Goal: Task Accomplishment & Management: Manage account settings

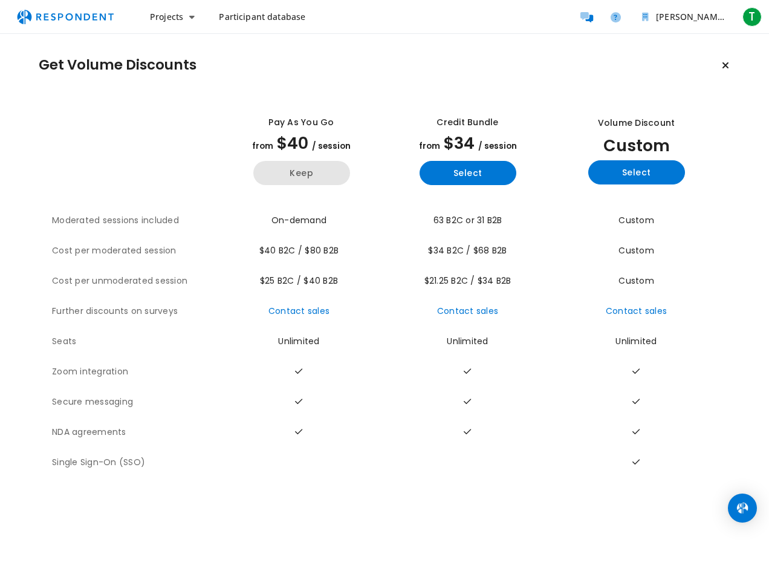
click at [316, 173] on button "Keep" at bounding box center [301, 173] width 97 height 24
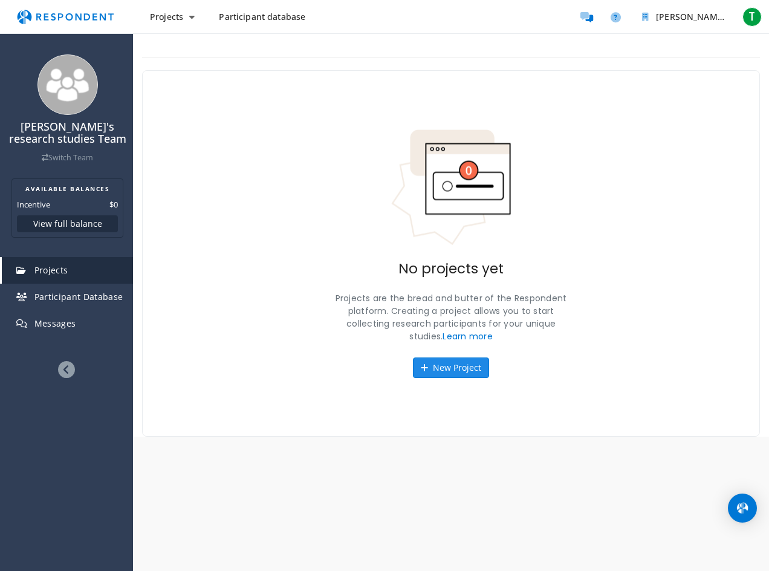
click at [464, 359] on button "New Project" at bounding box center [451, 367] width 76 height 21
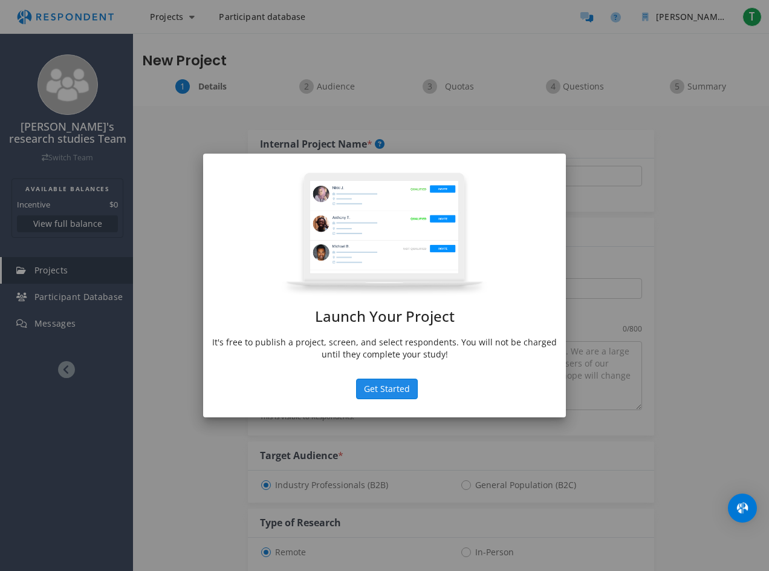
click at [394, 389] on button "Get Started" at bounding box center [387, 389] width 62 height 21
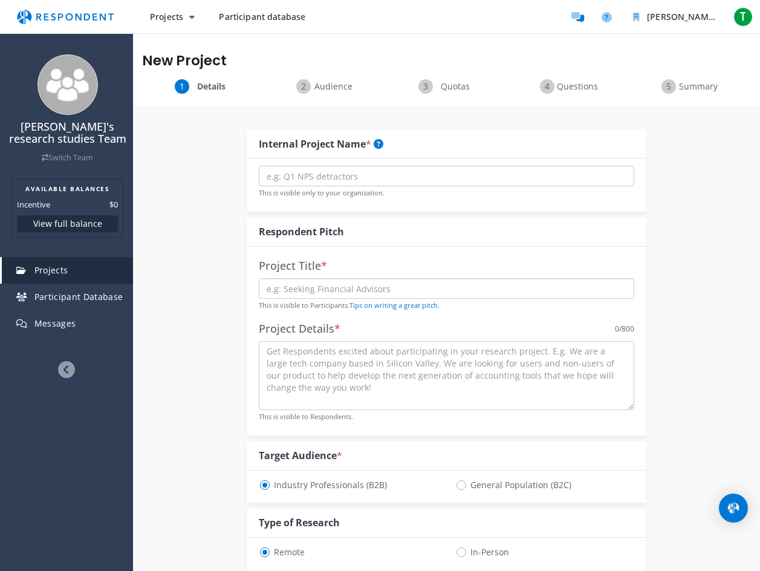
drag, startPoint x: 348, startPoint y: 273, endPoint x: 386, endPoint y: 258, distance: 41.0
click at [356, 266] on div "Project Title * This is visible to Participants. Tips on writing a great pitch.…" at bounding box center [447, 341] width 400 height 189
click at [214, 301] on div "Internal Project Name * This is visible only to your organization. Respondent P…" at bounding box center [446, 552] width 627 height 892
click at [377, 171] on input "text" at bounding box center [446, 176] width 375 height 21
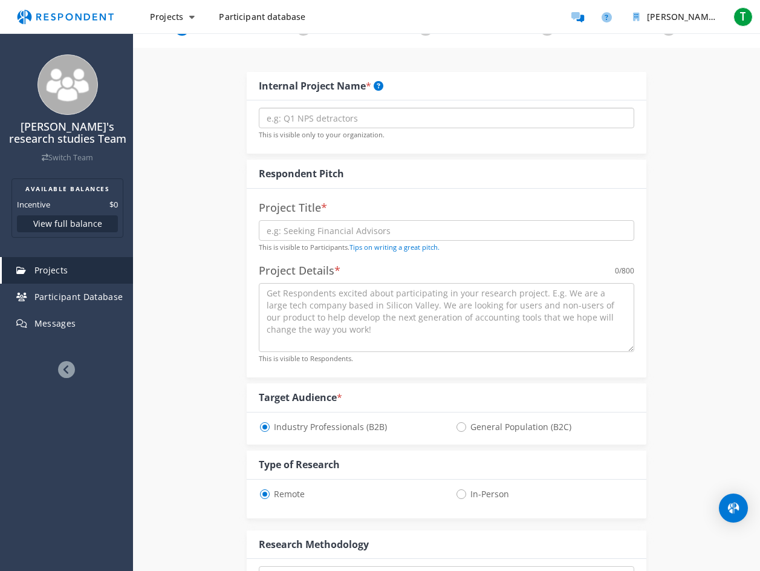
scroll to position [60, 0]
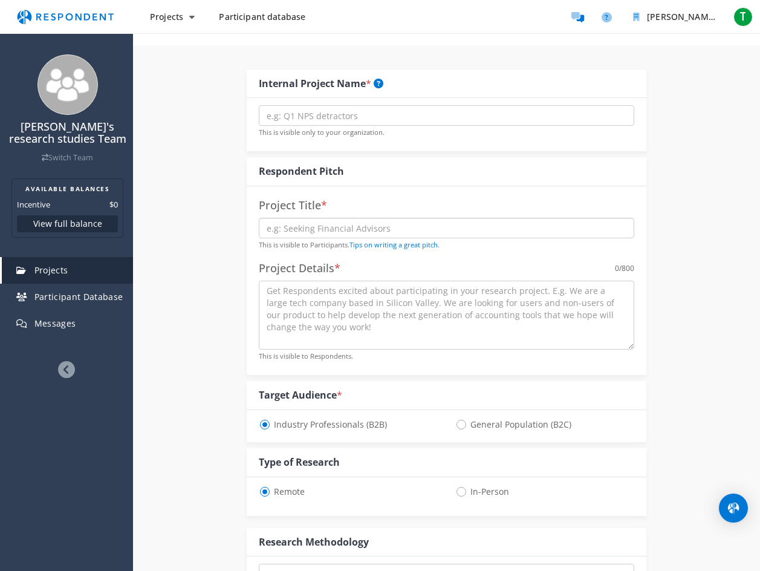
click at [357, 229] on input "text" at bounding box center [446, 228] width 375 height 21
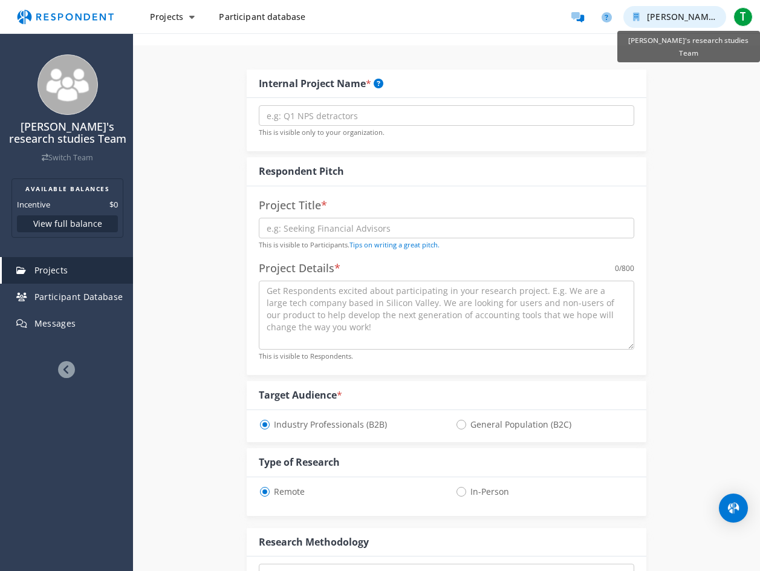
click at [654, 13] on span "[PERSON_NAME]'s research studies Team" at bounding box center [733, 16] width 172 height 11
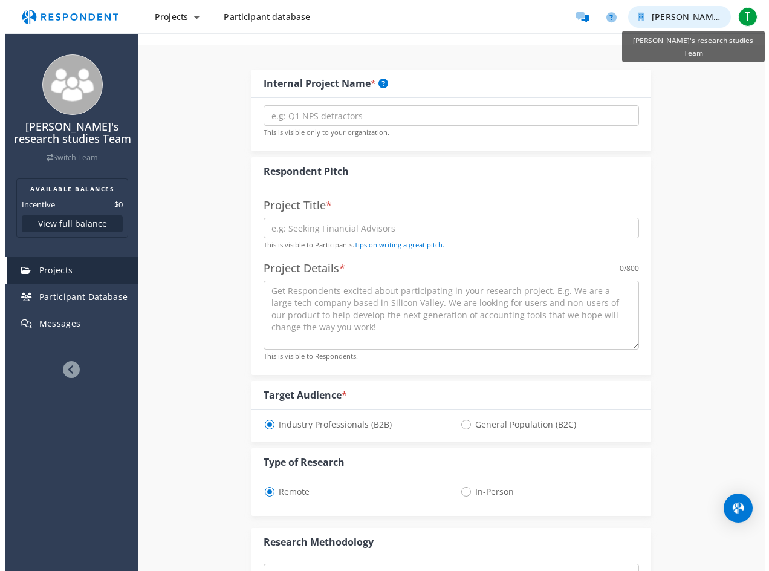
scroll to position [0, 0]
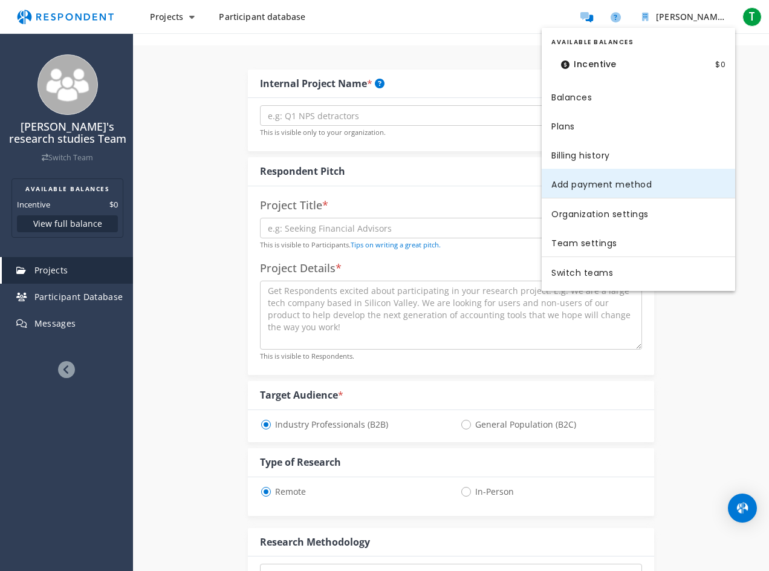
click at [623, 188] on link "Add payment method" at bounding box center [638, 183] width 193 height 29
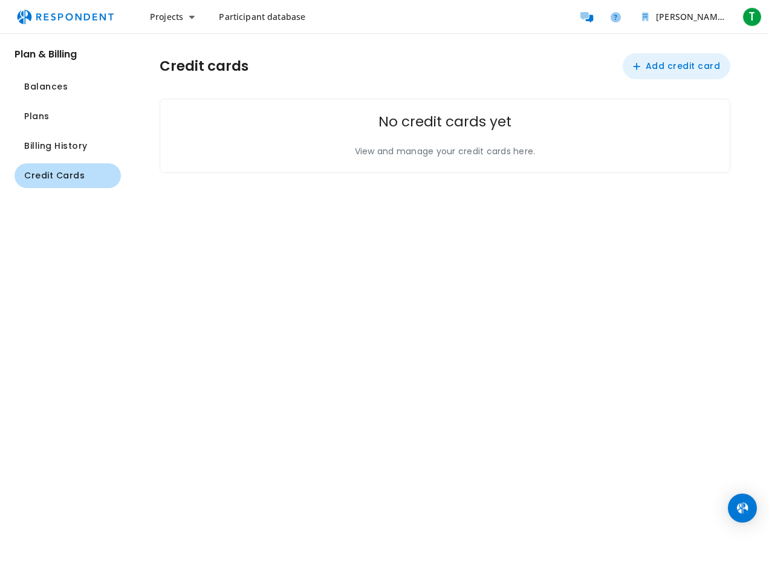
click at [678, 65] on button "Add credit card" at bounding box center [677, 66] width 108 height 26
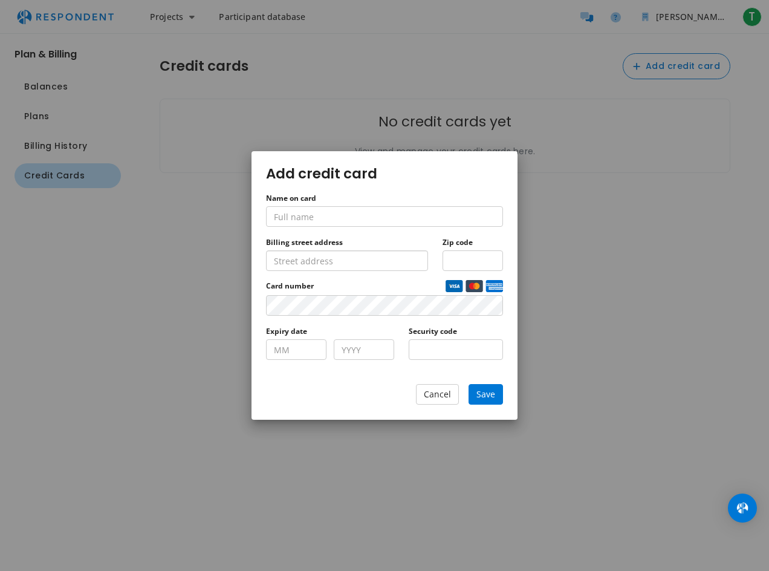
click at [363, 264] on input "Billing street address" at bounding box center [347, 260] width 162 height 21
type input "DA81PY"
type input "D"
type input "r"
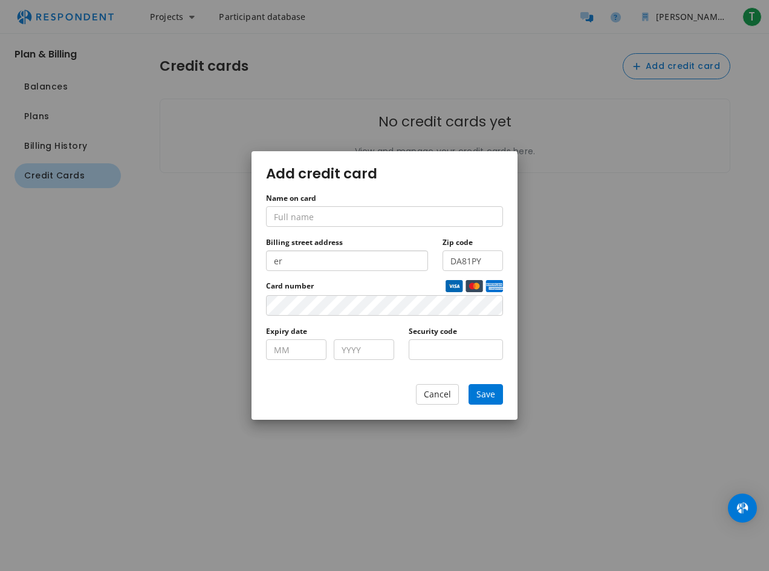
type input "e"
type input "E"
type input "l"
type input "e"
type input "l"
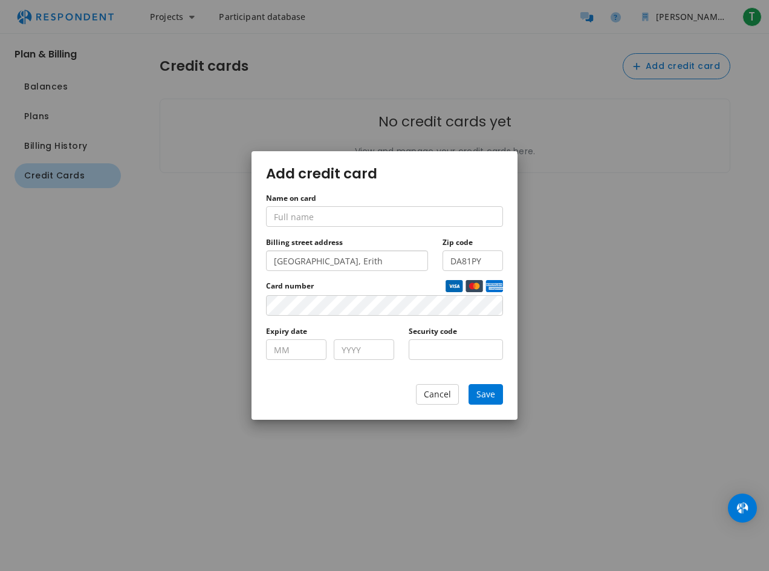
type input "[GEOGRAPHIC_DATA], Erith"
click at [324, 216] on input "Name on card" at bounding box center [384, 216] width 237 height 21
type input "Tannatswa chiromo"
type input "04"
type input "2030"
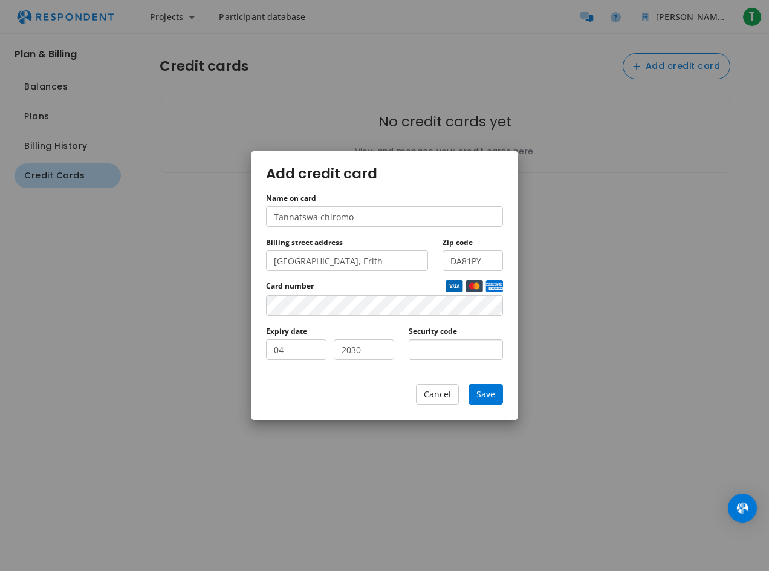
type input "210"
click at [478, 391] on span "Save" at bounding box center [485, 393] width 19 height 11
click at [490, 401] on button "Save" at bounding box center [486, 394] width 34 height 21
click at [499, 398] on button "Save" at bounding box center [486, 394] width 34 height 21
click at [290, 216] on input "Tannatswa chiromo" at bounding box center [384, 216] width 237 height 21
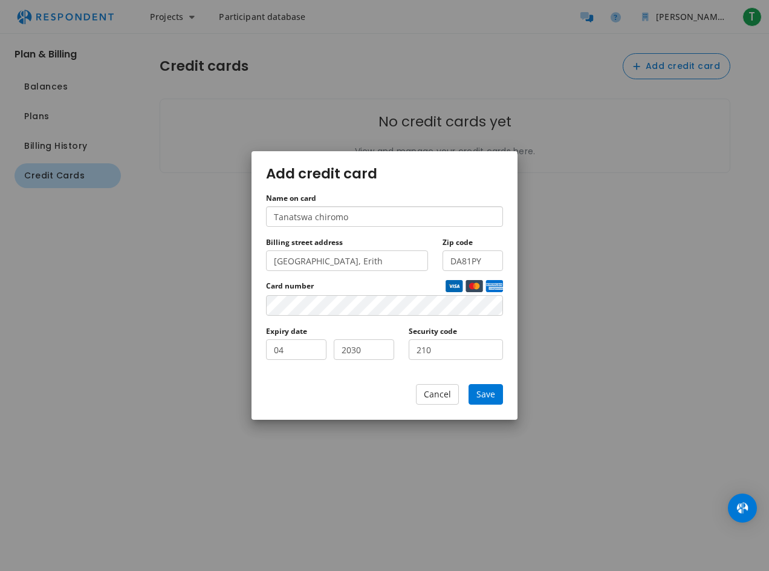
type input "Tanatswa chiromo"
click at [469, 384] on button "Save" at bounding box center [486, 394] width 34 height 21
click at [505, 374] on md-dialog "Add credit card Name on card Tanatswa chiromo Billing street address [GEOGRAPHI…" at bounding box center [385, 285] width 266 height 269
click at [494, 400] on button "Save" at bounding box center [486, 394] width 34 height 21
click at [484, 394] on span "Save" at bounding box center [485, 393] width 19 height 11
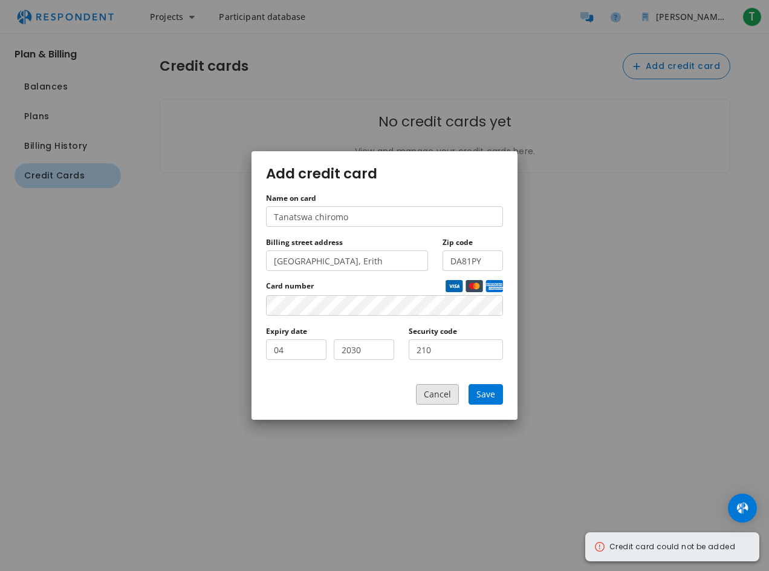
click at [446, 394] on button "Cancel" at bounding box center [437, 394] width 43 height 21
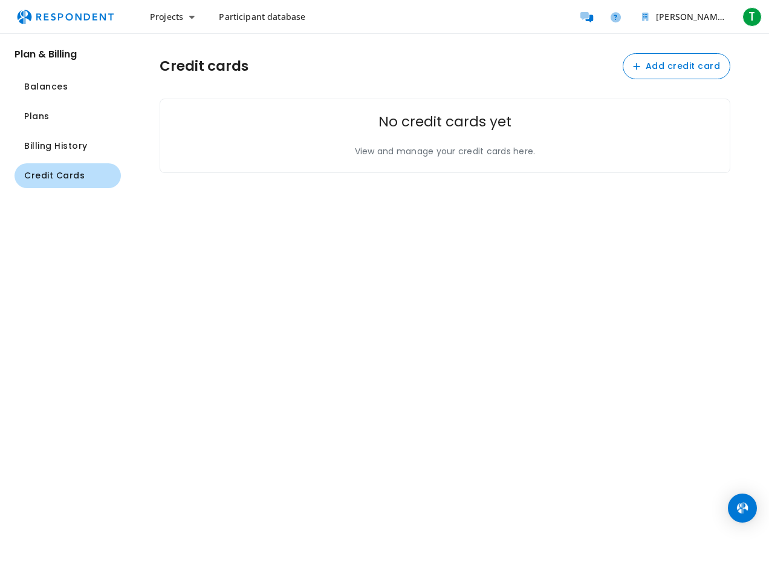
click at [432, 157] on p "View and manage your credit cards here." at bounding box center [445, 151] width 181 height 13
click at [686, 74] on button "Add credit card" at bounding box center [677, 66] width 108 height 26
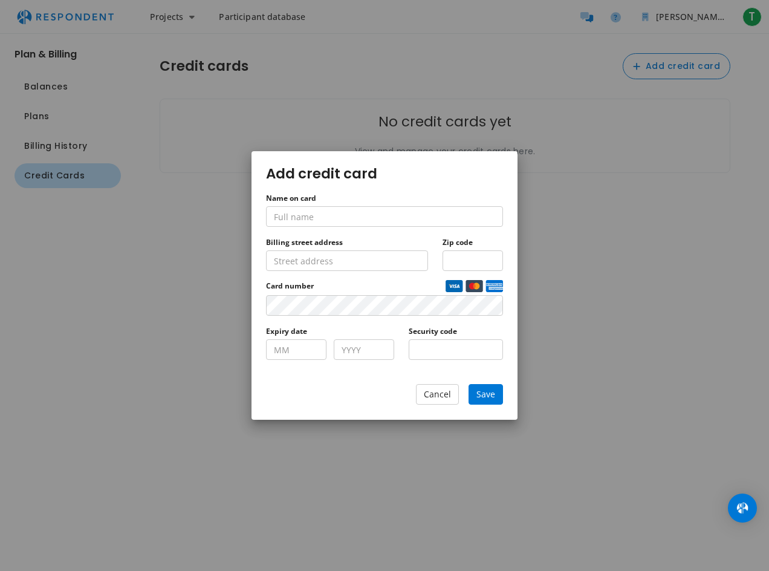
click at [477, 288] on img "Add credit ..." at bounding box center [475, 286] width 18 height 12
click at [450, 398] on button "Cancel" at bounding box center [437, 394] width 43 height 21
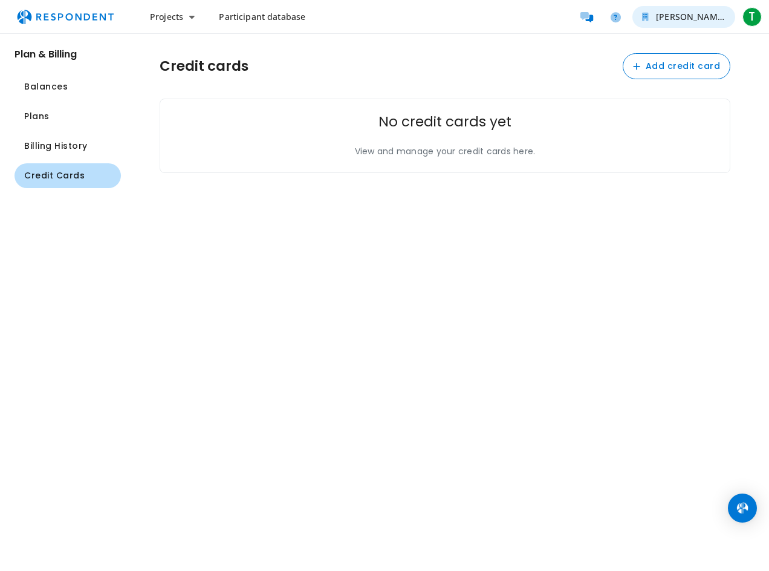
click at [704, 16] on span "[PERSON_NAME]'s research studies Team" at bounding box center [742, 16] width 172 height 11
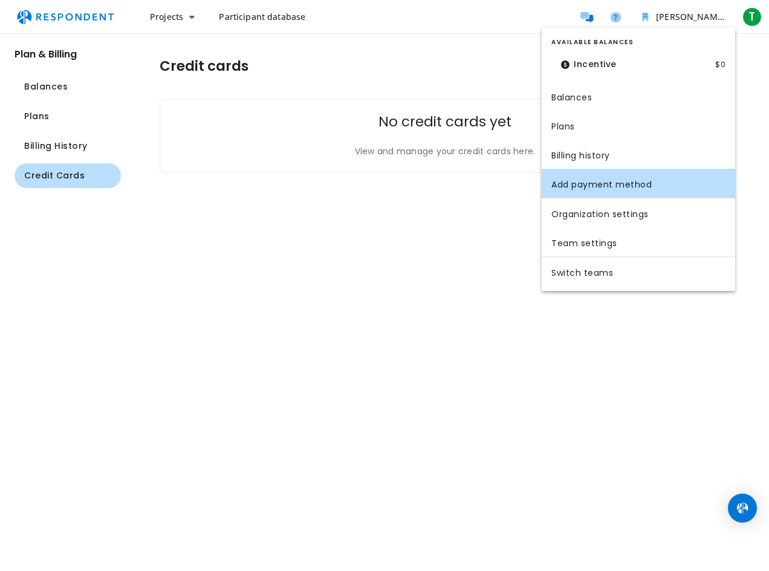
click at [436, 168] on md-backdrop at bounding box center [384, 285] width 769 height 571
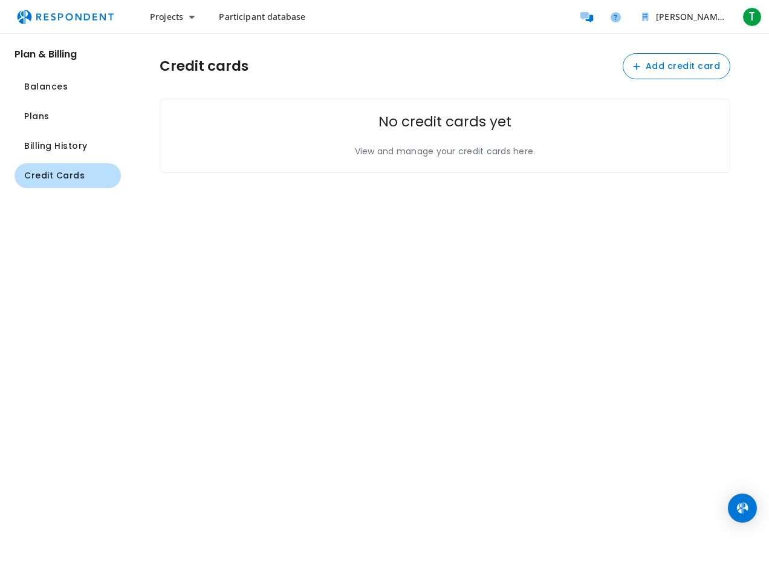
click at [33, 132] on ul "Balances Plans Billing History Credit Cards" at bounding box center [68, 131] width 106 height 114
click at [65, 112] on button "Plans" at bounding box center [68, 116] width 106 height 25
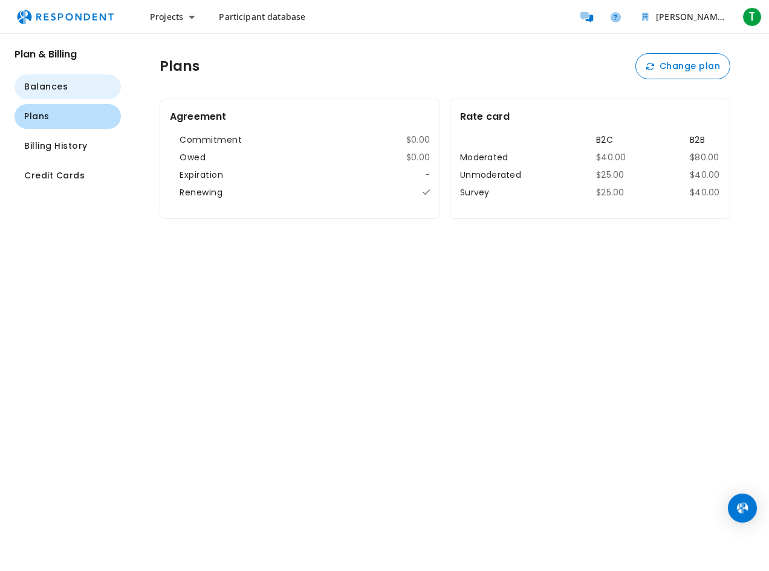
click at [92, 91] on button "Balances" at bounding box center [68, 86] width 106 height 25
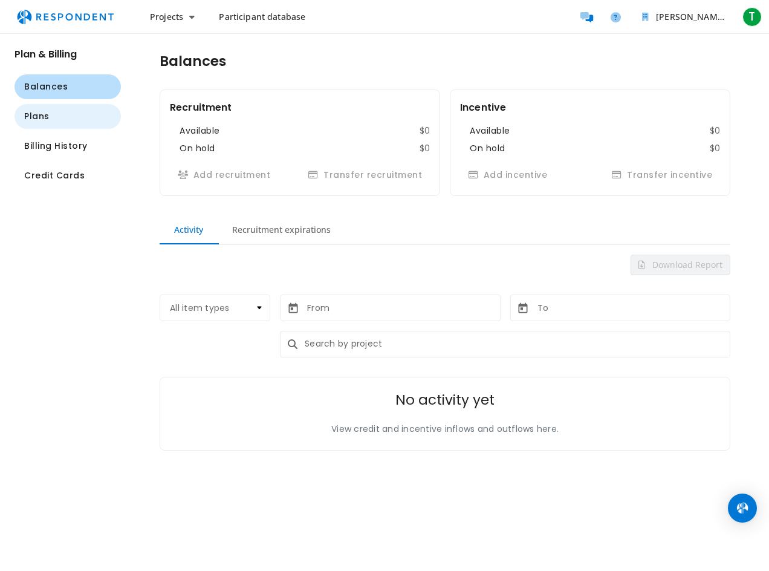
click at [61, 110] on button "Plans" at bounding box center [68, 116] width 106 height 25
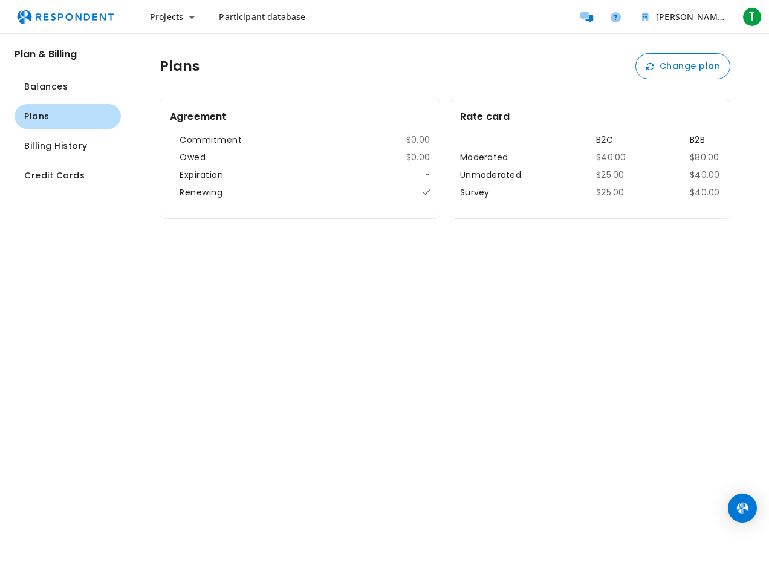
drag, startPoint x: 544, startPoint y: 163, endPoint x: 542, endPoint y: 174, distance: 10.4
click at [543, 163] on tr "Moderated $40.00 $80.00" at bounding box center [590, 157] width 260 height 13
click at [583, 184] on tbody "Moderated $40.00 $80.00 Unmoderated $25.00 $40.00 Survey $25.00 $40.00" at bounding box center [590, 175] width 260 height 48
click at [694, 70] on button "Change plan" at bounding box center [682, 66] width 95 height 26
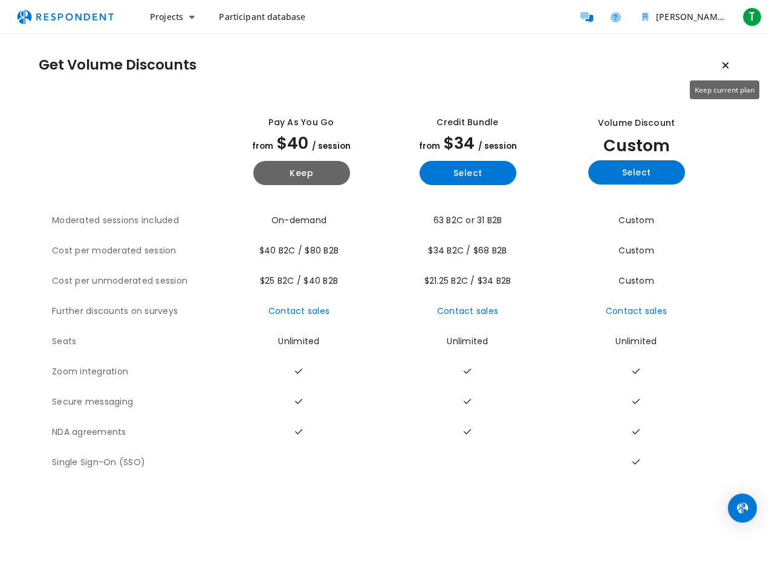
click at [729, 67] on icon "Keep current plan" at bounding box center [725, 65] width 7 height 10
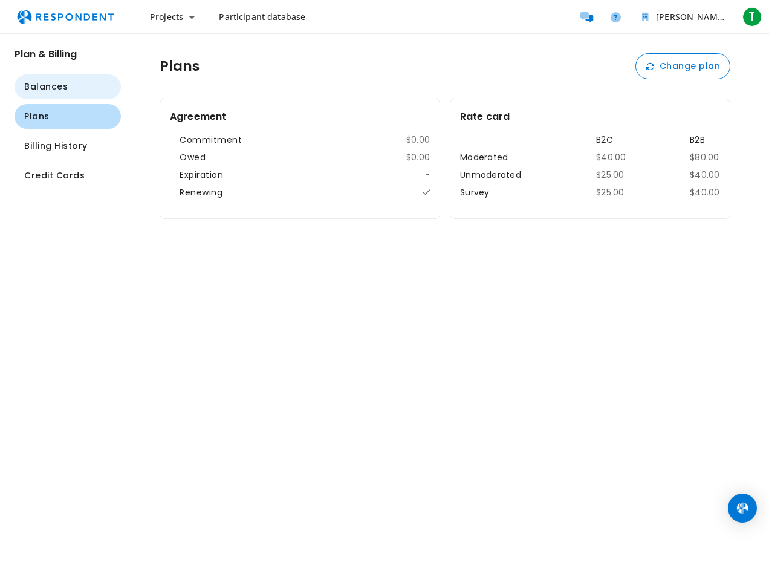
click at [30, 85] on span "Balances" at bounding box center [46, 86] width 44 height 13
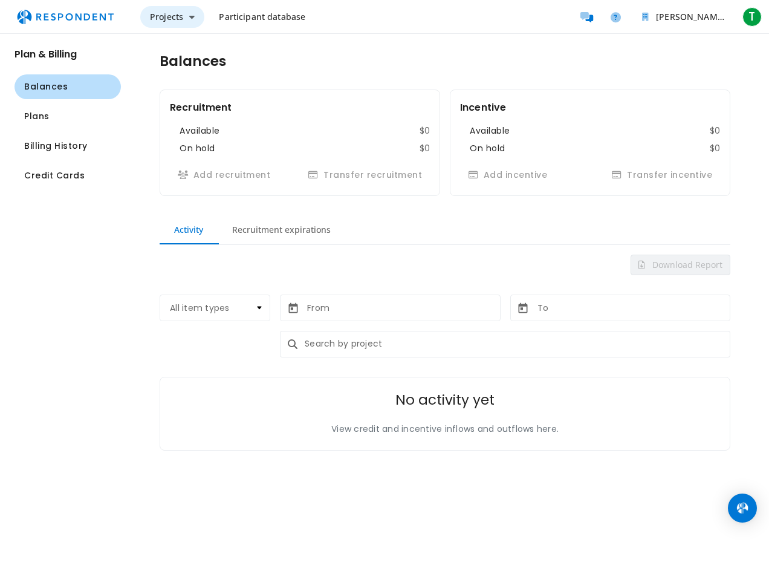
click at [184, 18] on button "Projects" at bounding box center [172, 17] width 64 height 22
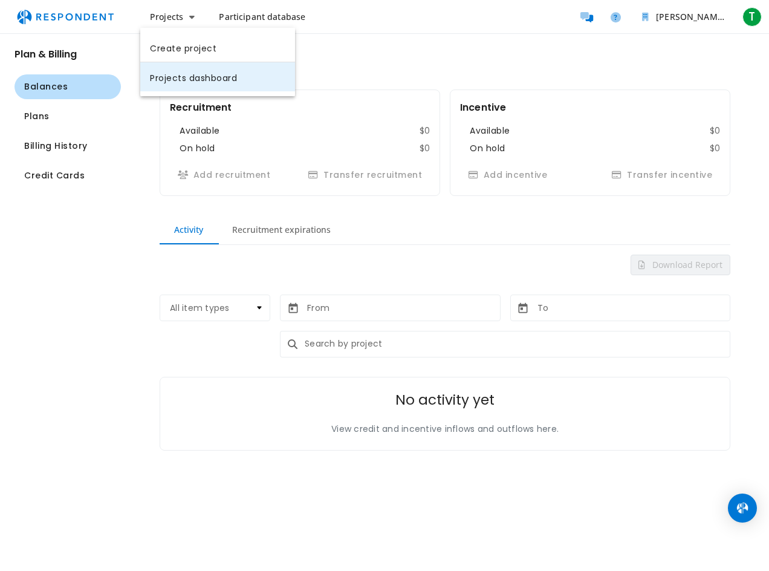
click at [181, 81] on link "Projects dashboard" at bounding box center [217, 76] width 155 height 29
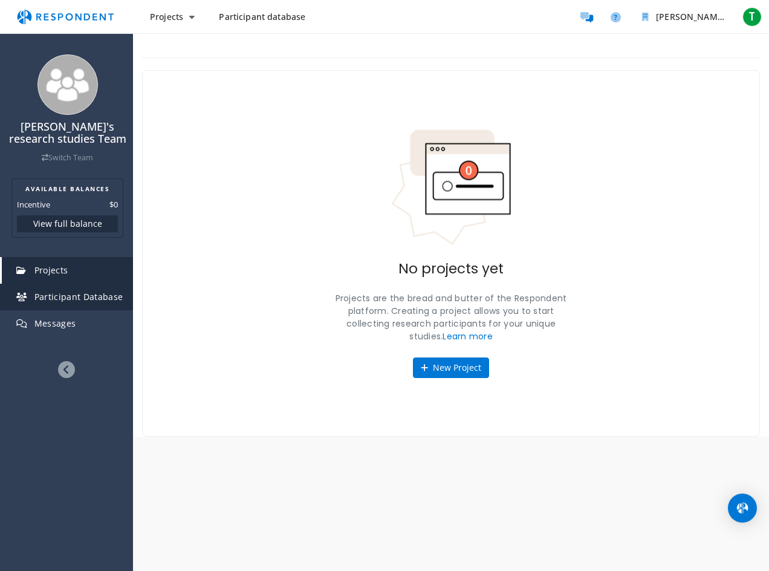
click at [90, 303] on link "Participant Database" at bounding box center [67, 297] width 131 height 27
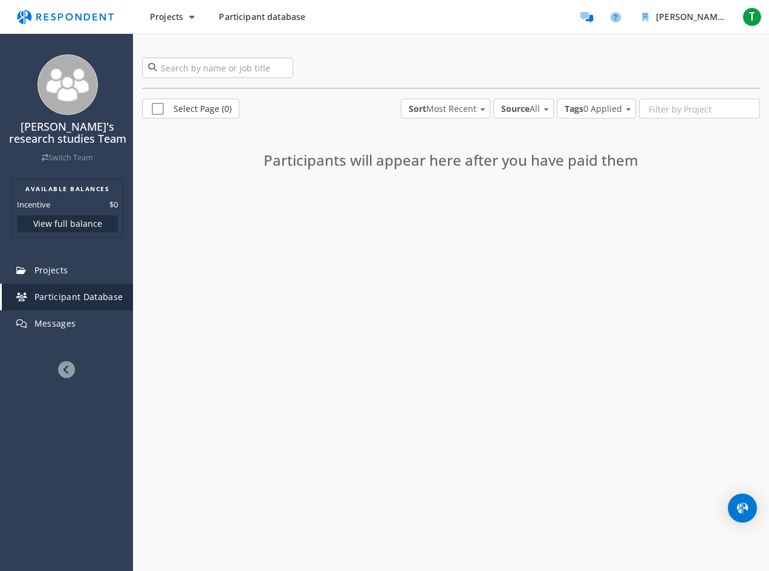
click at [227, 73] on input "search" at bounding box center [217, 67] width 151 height 21
type input "clothing brands"
click at [285, 67] on link at bounding box center [284, 67] width 7 height 21
click at [175, 25] on button "Projects" at bounding box center [172, 17] width 64 height 22
click at [588, 15] on md-backdrop at bounding box center [384, 285] width 769 height 571
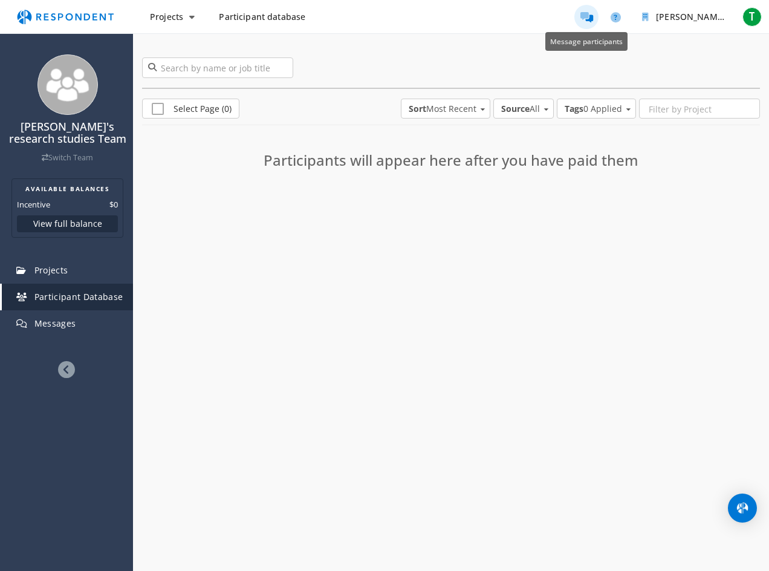
click at [585, 19] on icon "Message participants" at bounding box center [586, 17] width 13 height 10
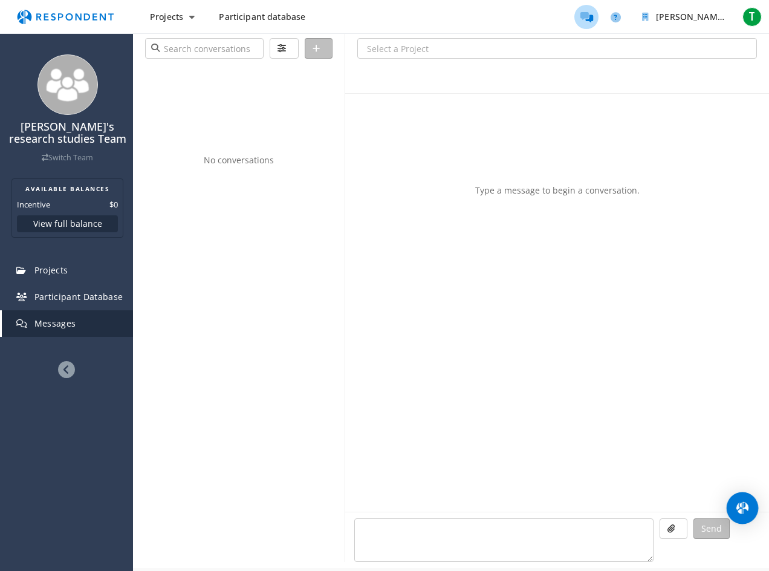
drag, startPoint x: 752, startPoint y: 510, endPoint x: 743, endPoint y: 510, distance: 8.5
click at [750, 510] on div "Open Intercom Messenger" at bounding box center [743, 508] width 32 height 32
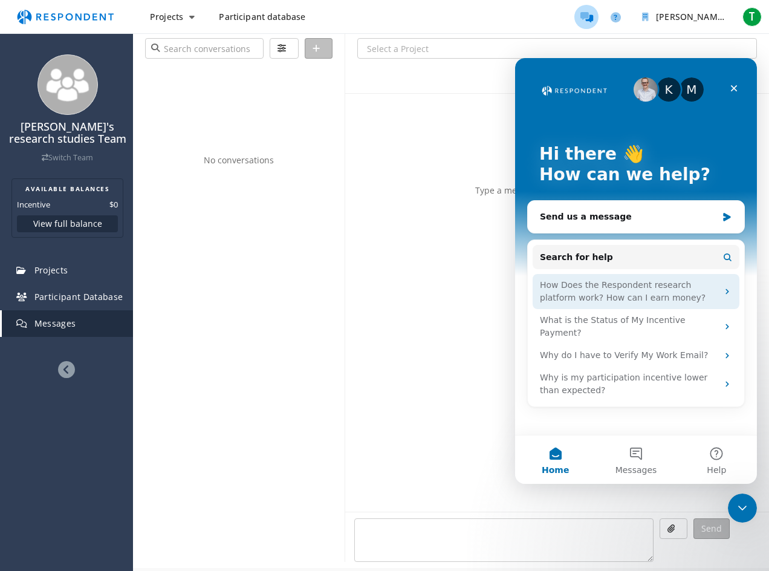
click at [650, 287] on div "How Does the Respondent research platform work? How can I earn money?" at bounding box center [629, 291] width 178 height 25
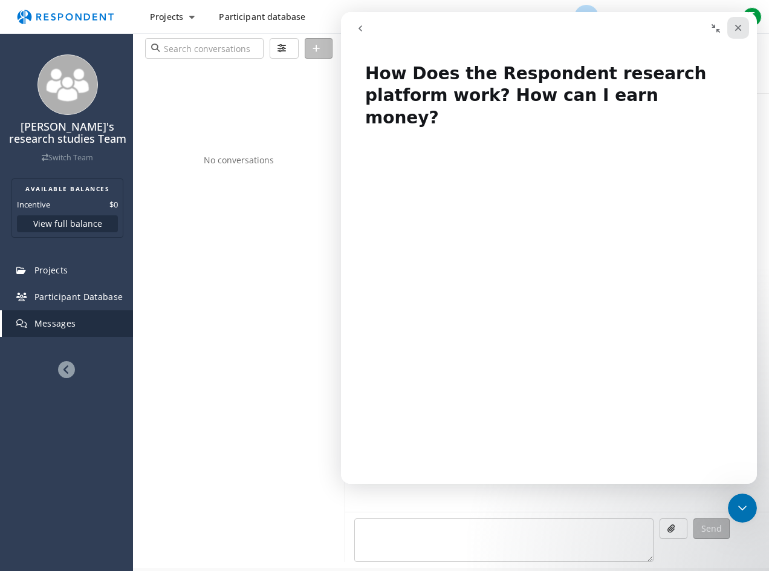
click at [738, 28] on icon "Close" at bounding box center [738, 28] width 7 height 7
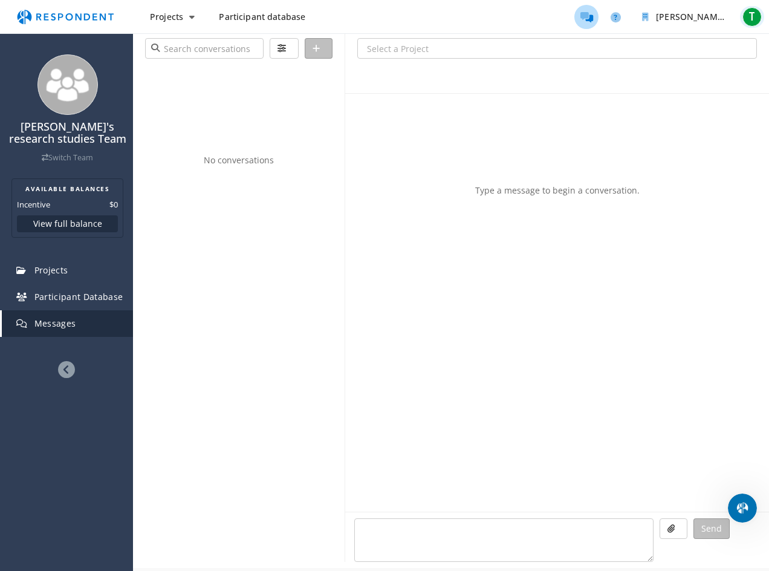
click at [754, 11] on span "T" at bounding box center [752, 16] width 19 height 19
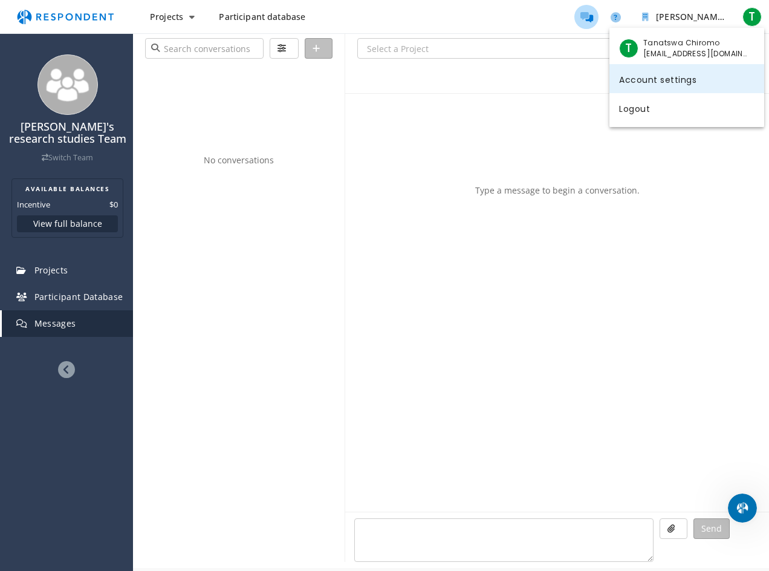
click at [659, 77] on link "Account settings" at bounding box center [686, 78] width 155 height 29
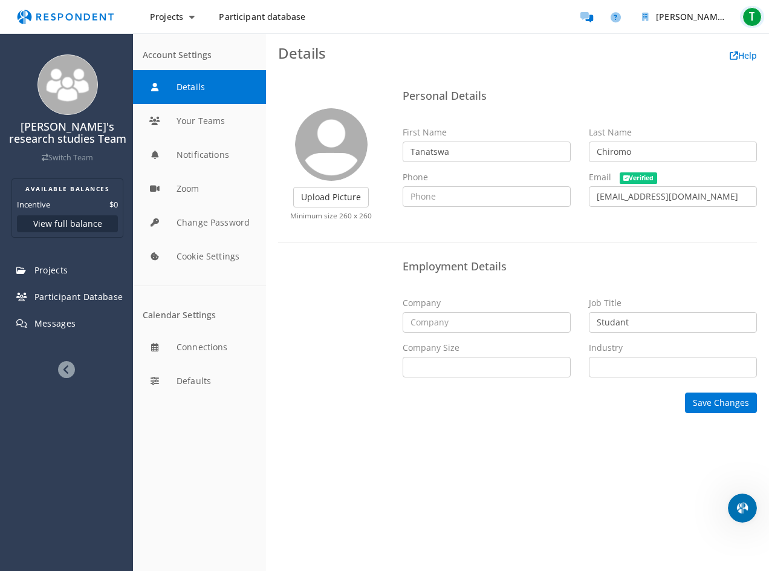
click at [750, 9] on span "T" at bounding box center [752, 16] width 19 height 19
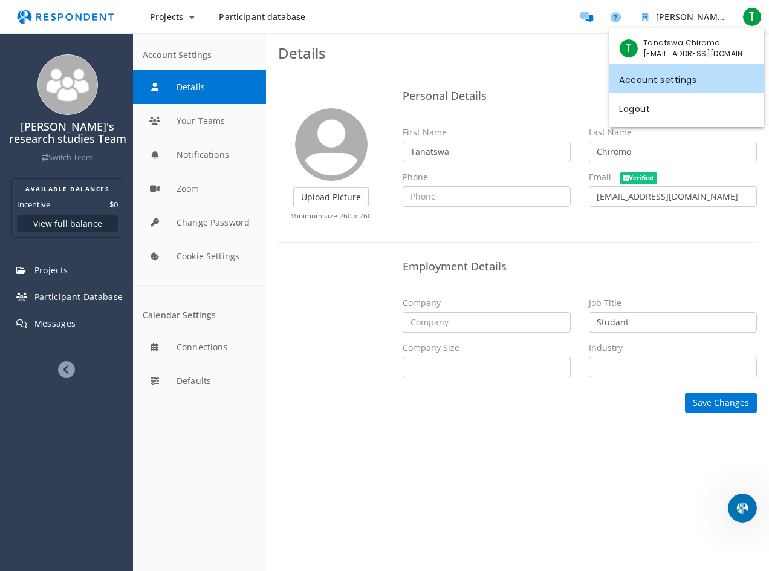
click at [697, 75] on link "Account settings" at bounding box center [686, 78] width 155 height 29
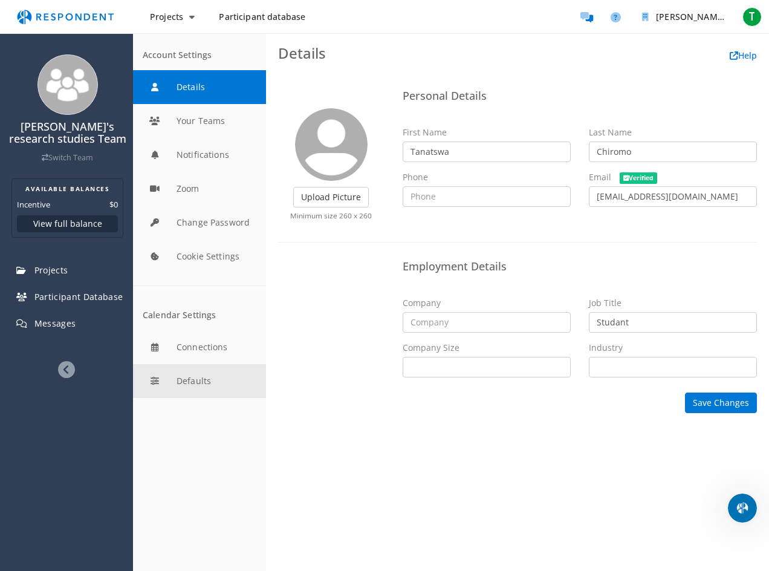
click at [189, 385] on button "Defaults" at bounding box center [199, 381] width 133 height 34
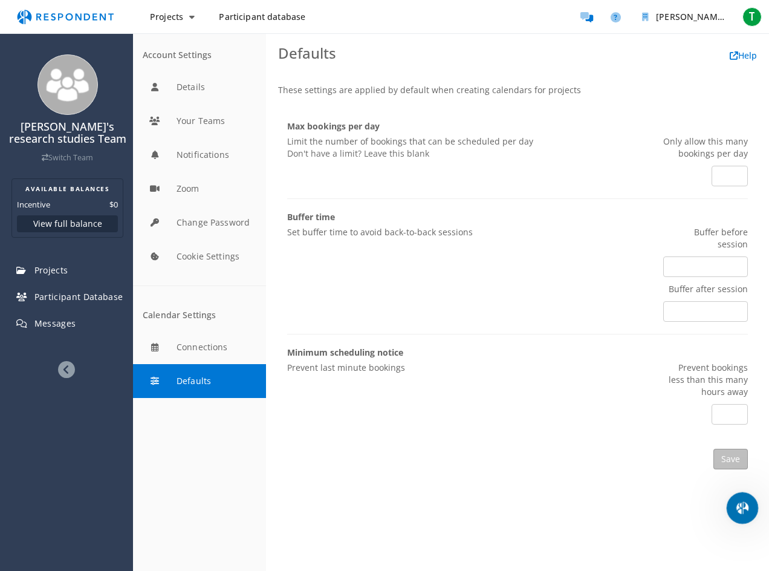
drag, startPoint x: 744, startPoint y: 517, endPoint x: 1473, endPoint y: 1013, distance: 881.7
click at [746, 519] on div "Open Intercom Messenger" at bounding box center [741, 506] width 40 height 40
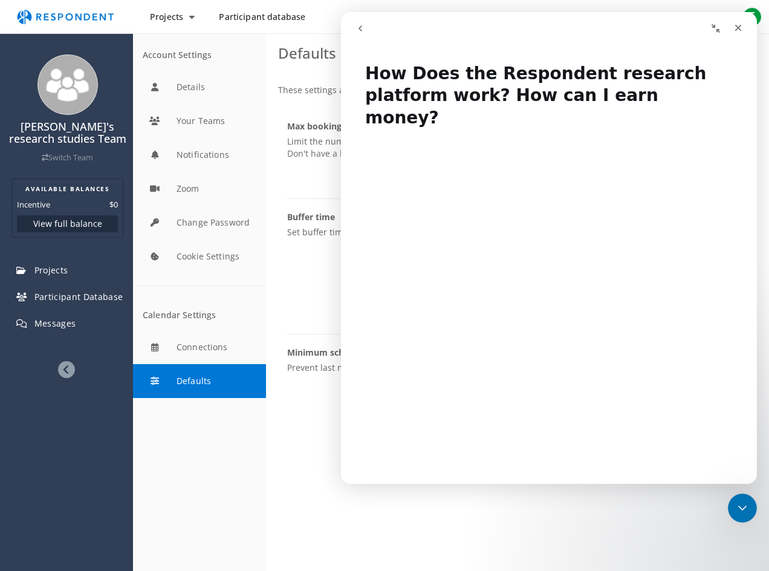
click at [367, 30] on button "go back" at bounding box center [360, 28] width 23 height 23
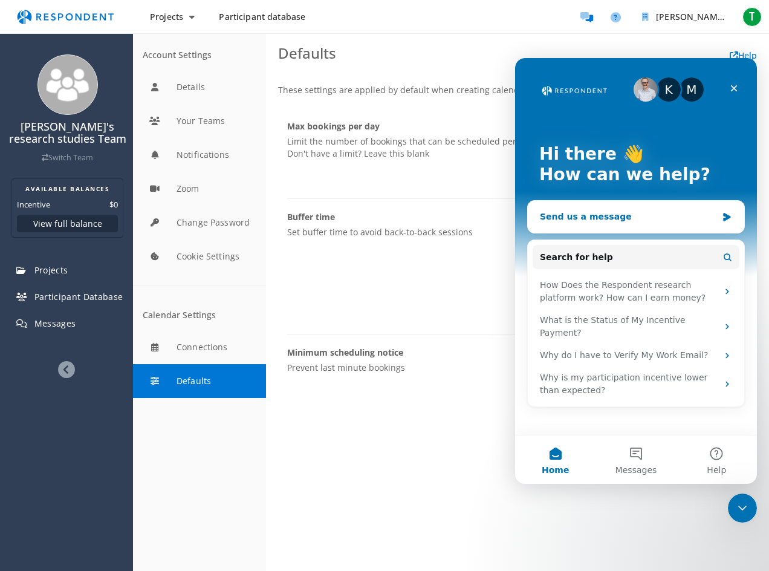
click at [600, 225] on div "Send us a message" at bounding box center [636, 217] width 216 height 32
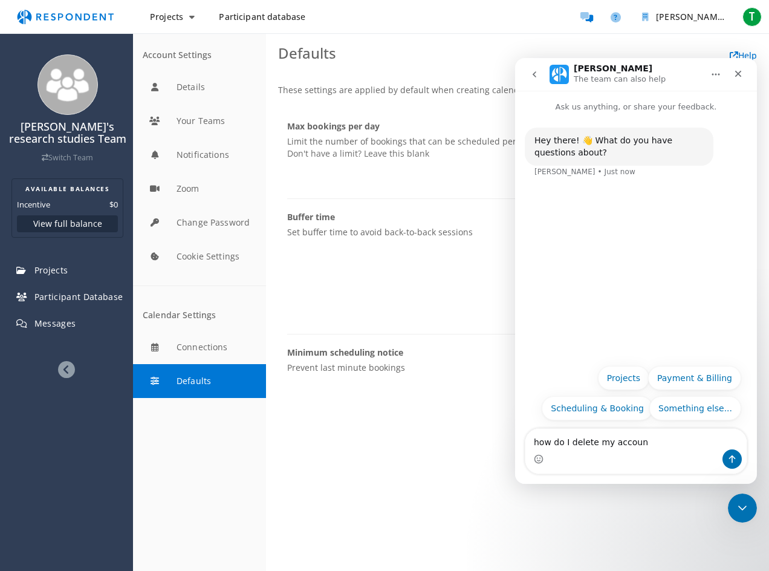
type textarea "how do I delete my account"
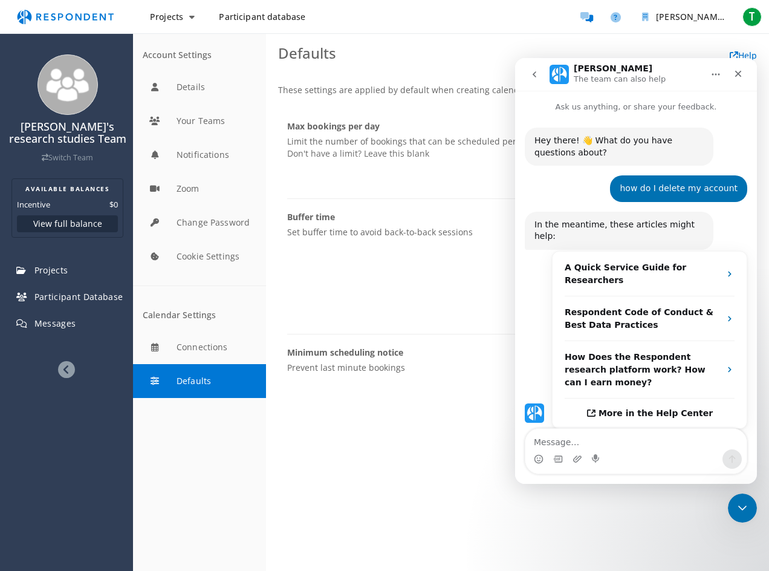
click at [649, 441] on textarea "Message…" at bounding box center [635, 439] width 221 height 21
click at [755, 13] on span "T" at bounding box center [752, 16] width 19 height 19
click at [742, 76] on icon "Close" at bounding box center [738, 74] width 10 height 10
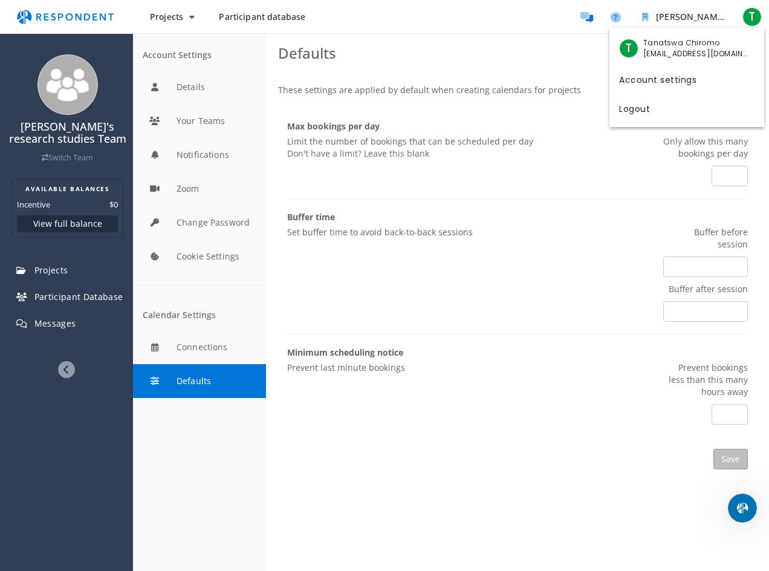
click at [639, 83] on link "Account settings" at bounding box center [686, 78] width 155 height 29
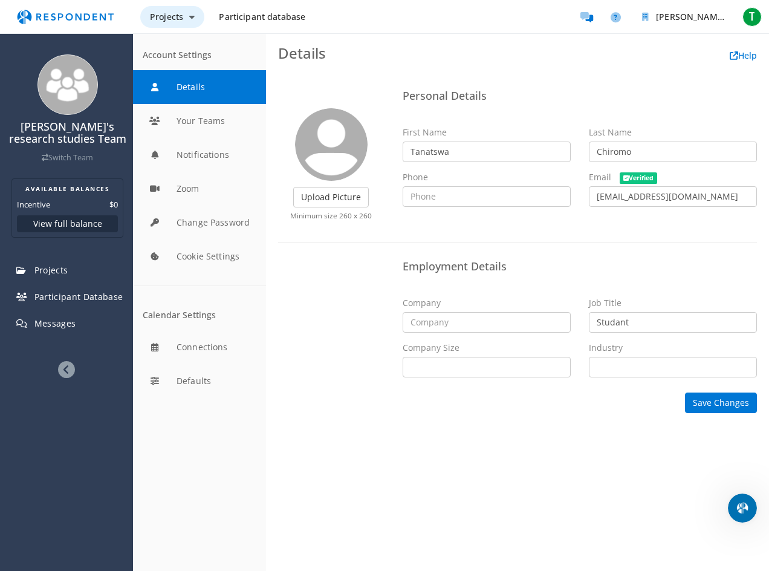
click at [154, 13] on span "Projects" at bounding box center [166, 16] width 33 height 11
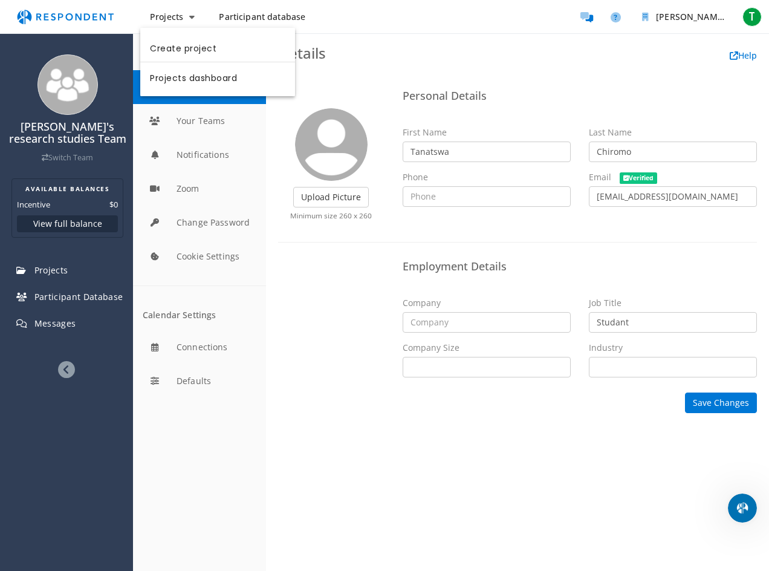
click at [175, 21] on md-backdrop at bounding box center [384, 285] width 769 height 571
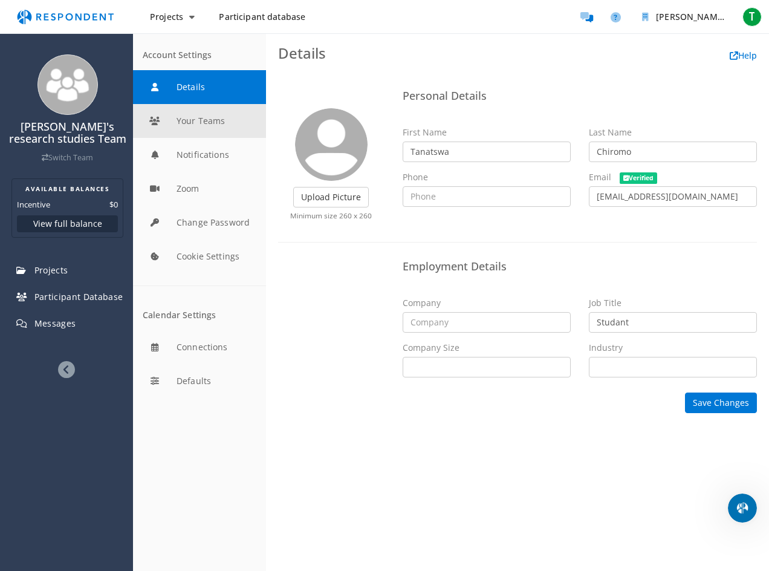
click at [201, 131] on button "Your Teams" at bounding box center [199, 121] width 133 height 34
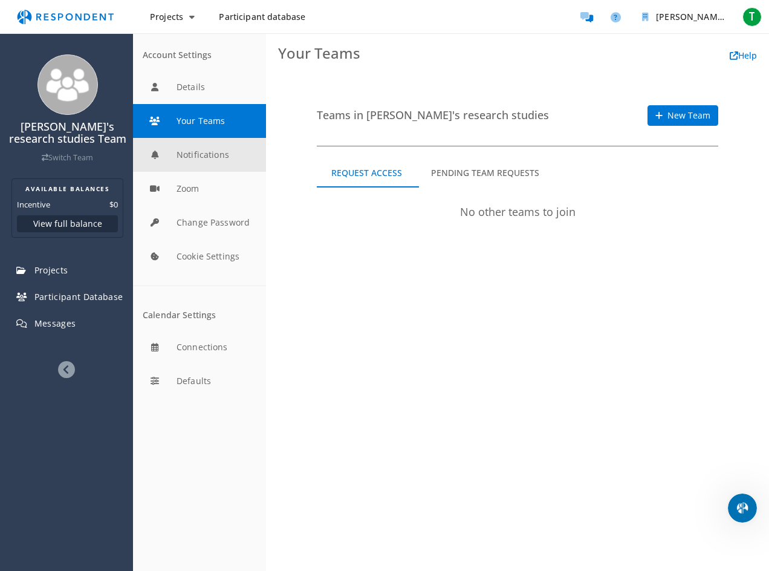
click at [210, 154] on button "Notifications" at bounding box center [199, 155] width 133 height 34
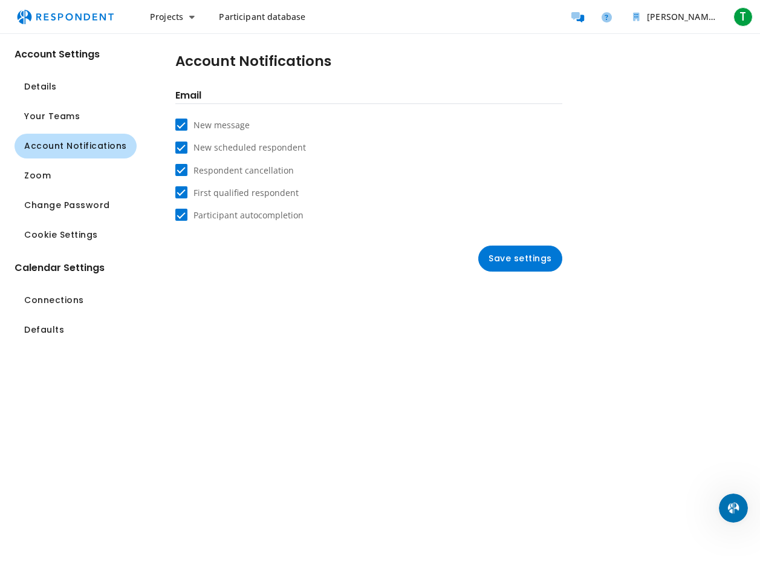
click at [218, 122] on div "New message" at bounding box center [221, 125] width 56 height 12
click at [73, 138] on button "Account Notifications" at bounding box center [76, 146] width 122 height 25
drag, startPoint x: 195, startPoint y: 126, endPoint x: 126, endPoint y: 122, distance: 68.5
click at [194, 126] on div "New message" at bounding box center [221, 125] width 56 height 12
click at [74, 117] on span "Your Teams" at bounding box center [52, 116] width 56 height 13
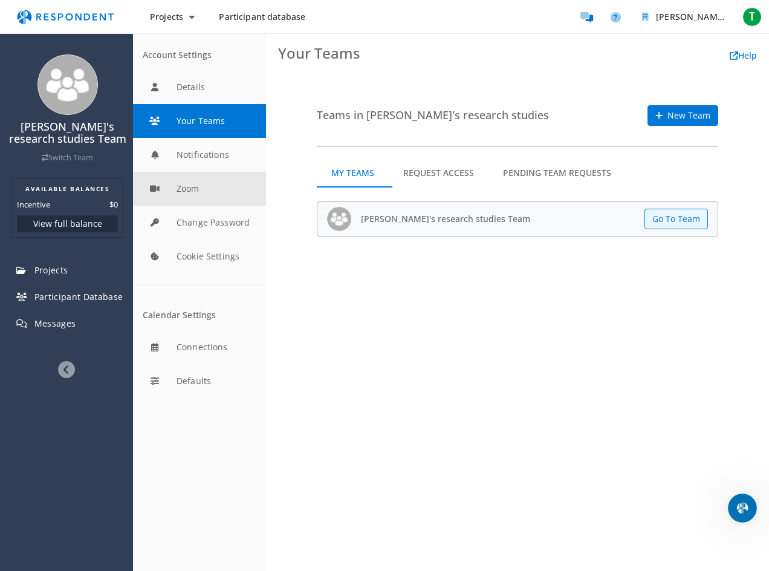
click at [203, 199] on button "Zoom" at bounding box center [199, 189] width 133 height 34
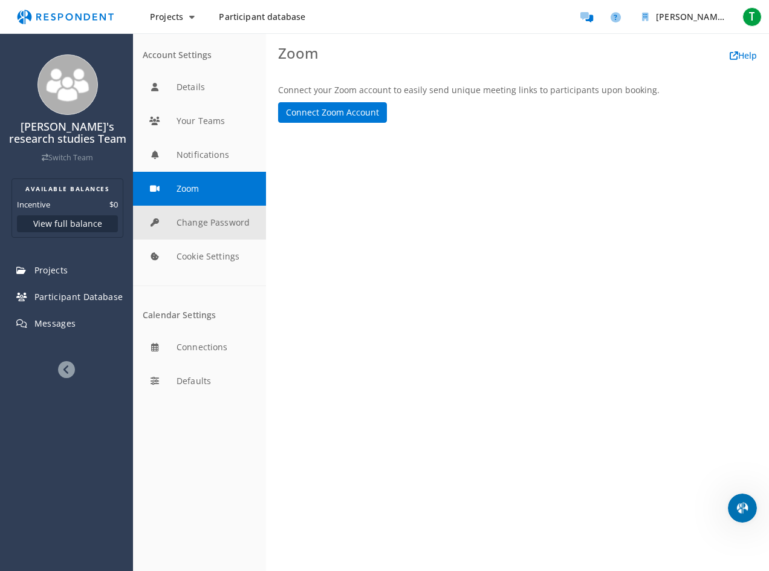
click at [224, 226] on button "Change Password" at bounding box center [199, 223] width 133 height 34
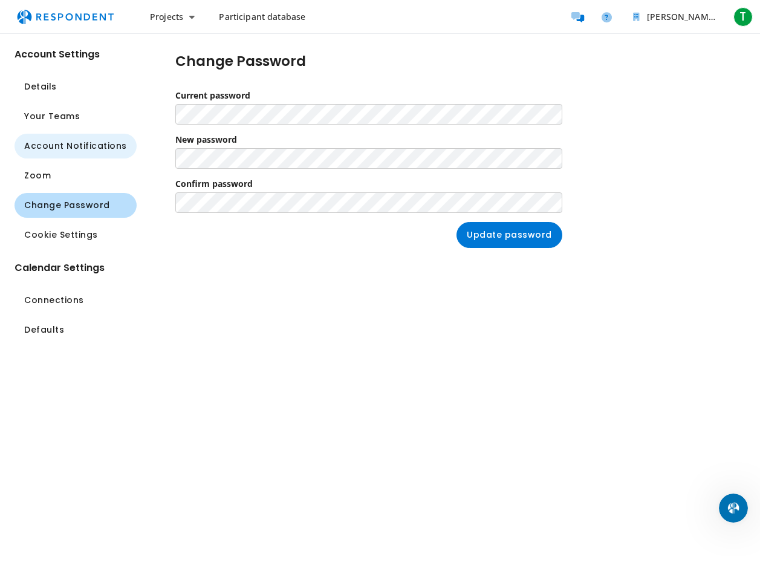
click at [88, 134] on button "Account Notifications" at bounding box center [76, 146] width 122 height 25
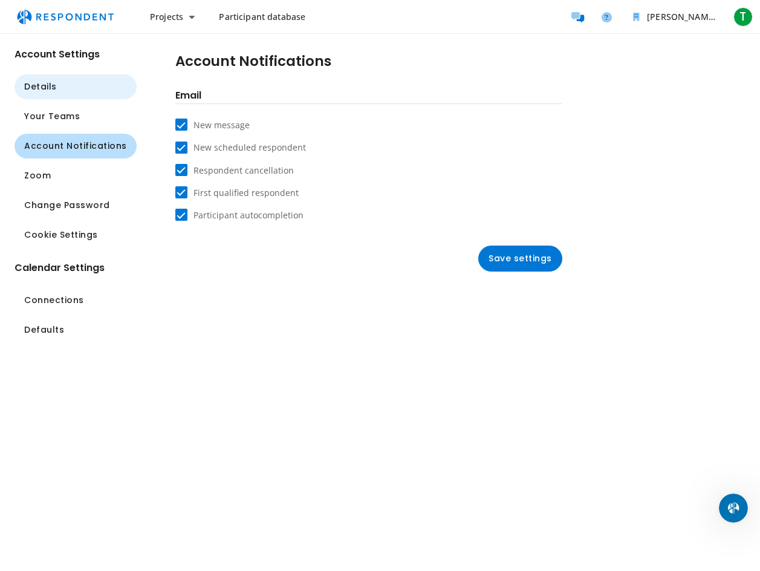
click at [48, 83] on span "Details" at bounding box center [40, 86] width 33 height 13
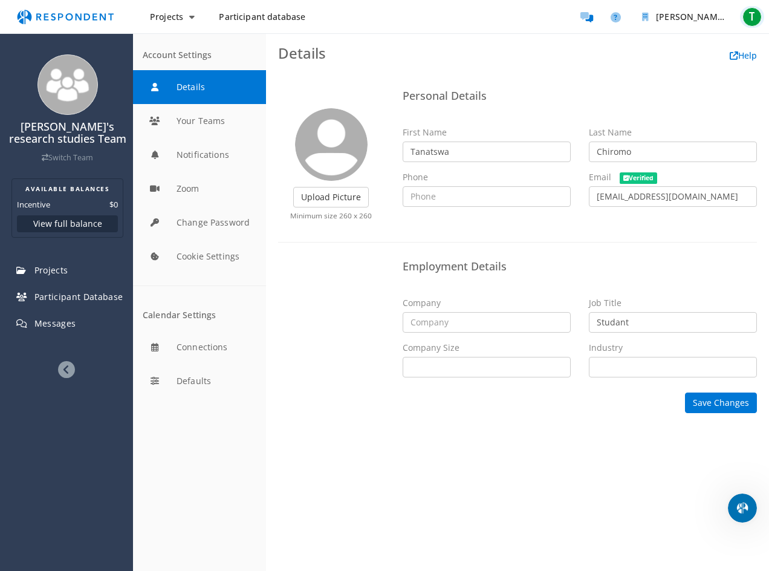
click at [756, 25] on span "T" at bounding box center [752, 16] width 19 height 19
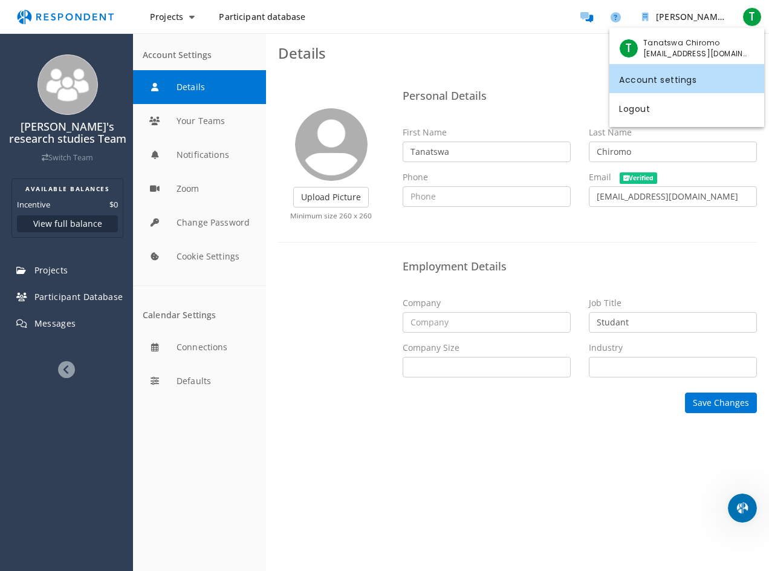
click at [273, 18] on md-backdrop at bounding box center [384, 285] width 769 height 571
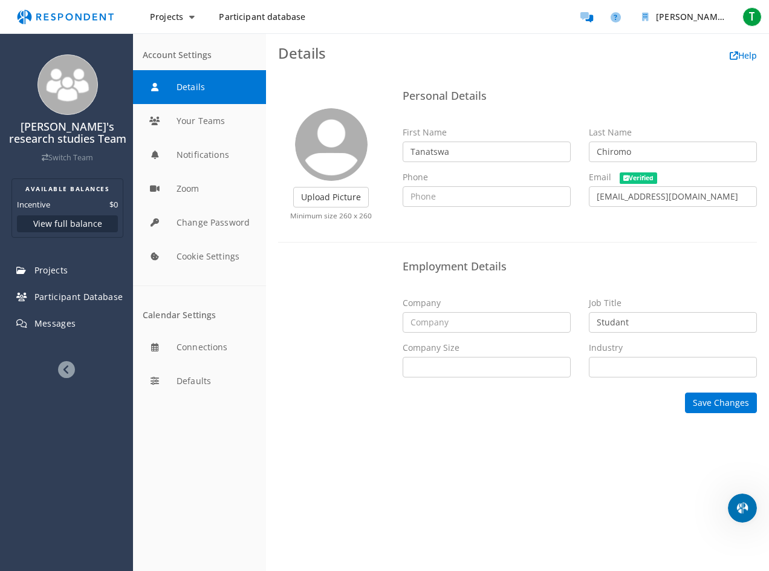
click at [285, 15] on span "Participant database" at bounding box center [262, 16] width 86 height 11
click at [285, 24] on link "Participant database" at bounding box center [262, 17] width 106 height 22
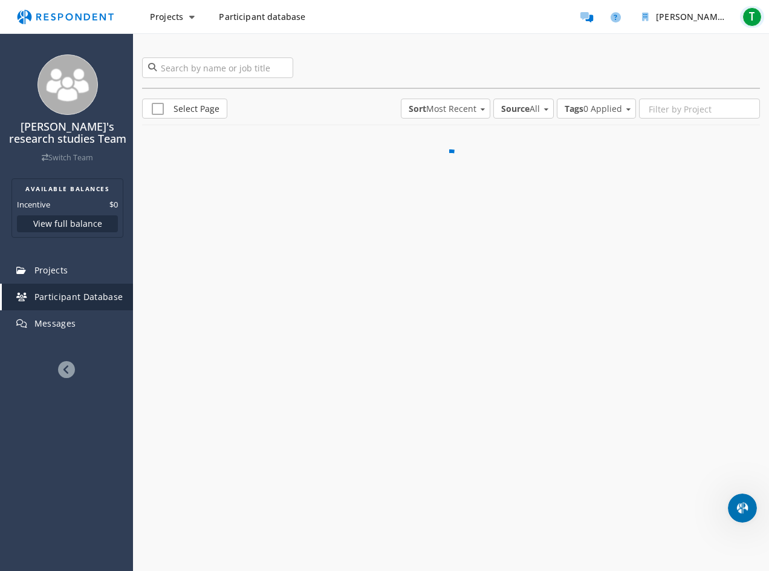
click at [758, 19] on span "T" at bounding box center [752, 16] width 19 height 19
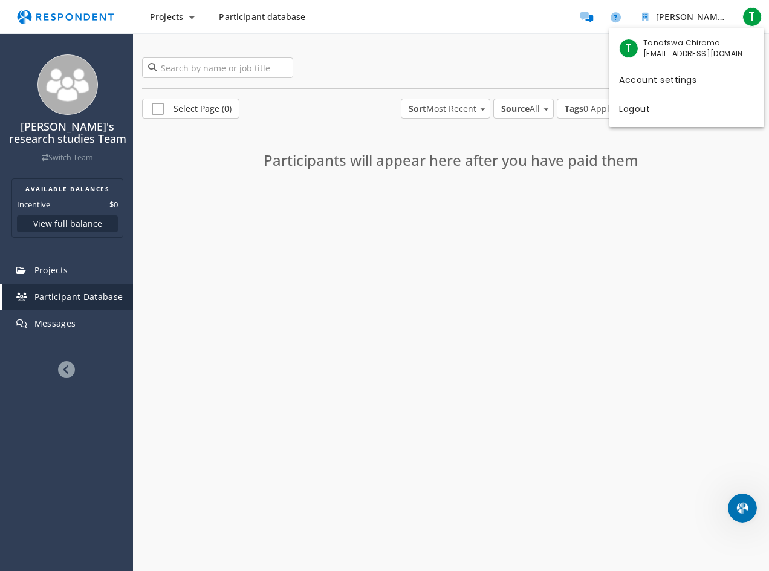
click at [750, 19] on md-backdrop at bounding box center [384, 285] width 769 height 571
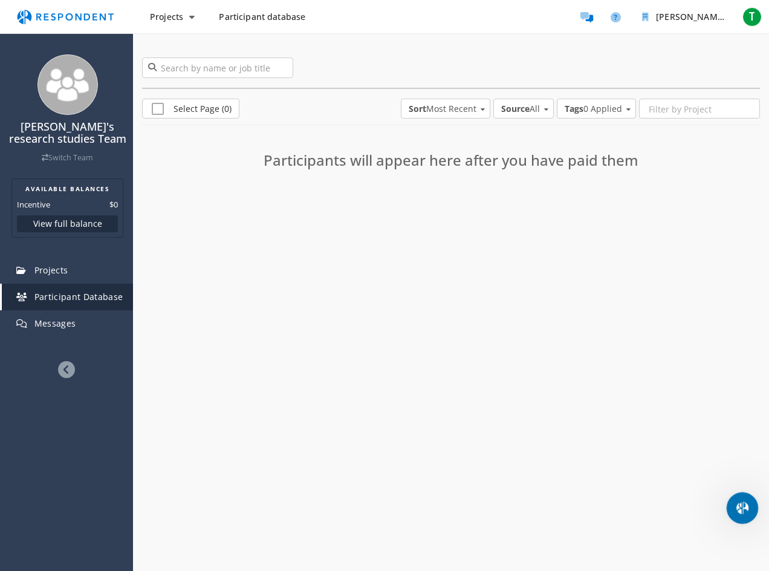
click at [741, 504] on icon "Open Intercom Messenger" at bounding box center [741, 506] width 20 height 20
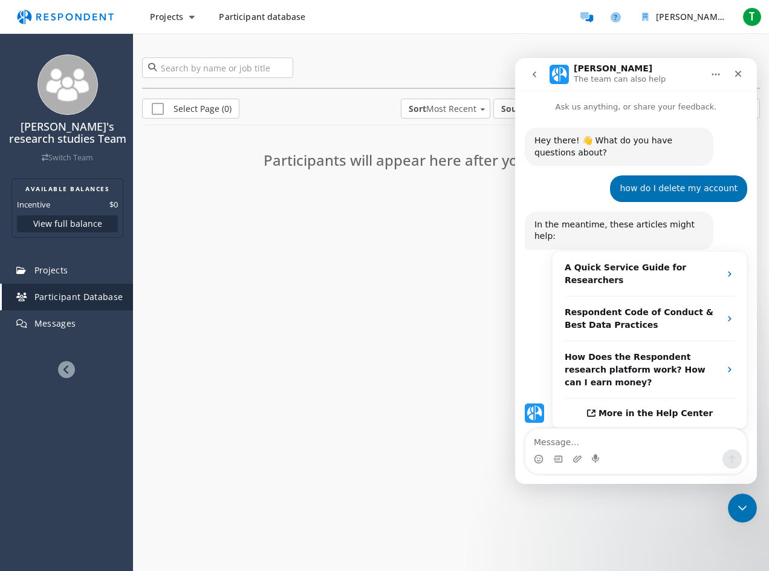
click at [646, 450] on div "Intercom messenger" at bounding box center [635, 458] width 221 height 19
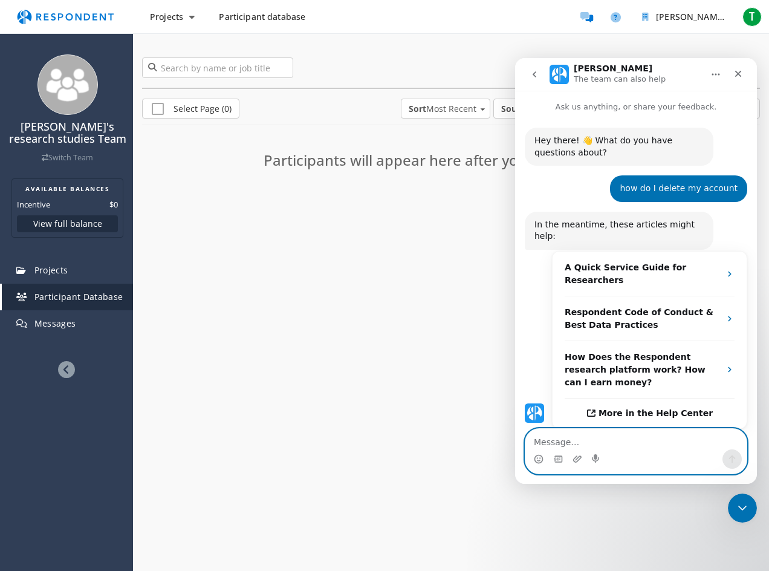
click at [643, 443] on textarea "Message…" at bounding box center [635, 439] width 221 height 21
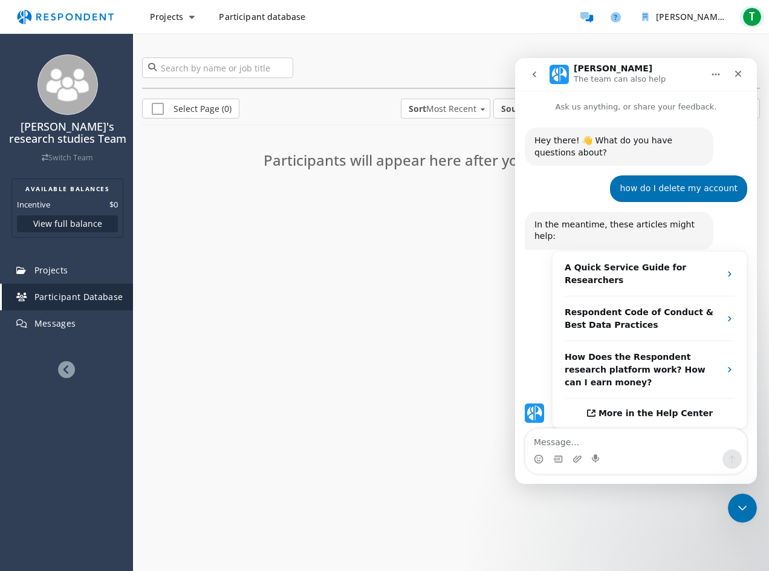
click at [761, 20] on span "T" at bounding box center [752, 16] width 19 height 19
click at [737, 77] on icon "Close" at bounding box center [738, 74] width 10 height 10
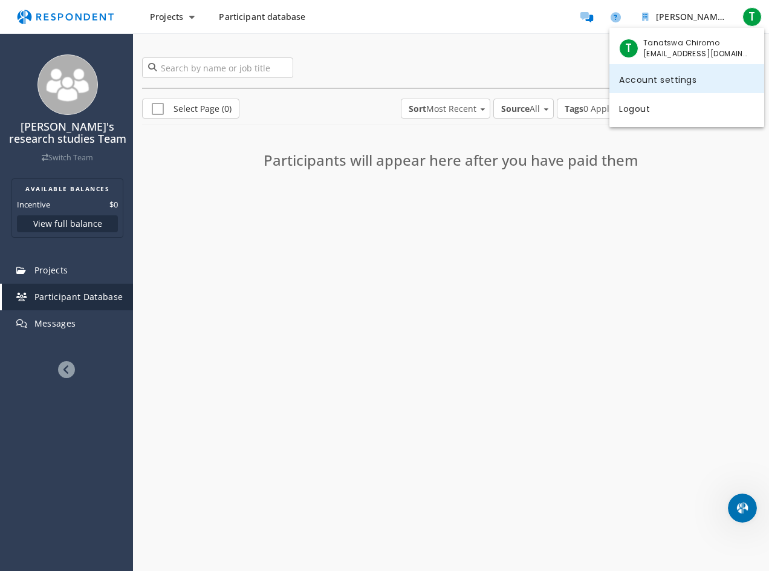
click at [684, 79] on link "Account settings" at bounding box center [686, 78] width 155 height 29
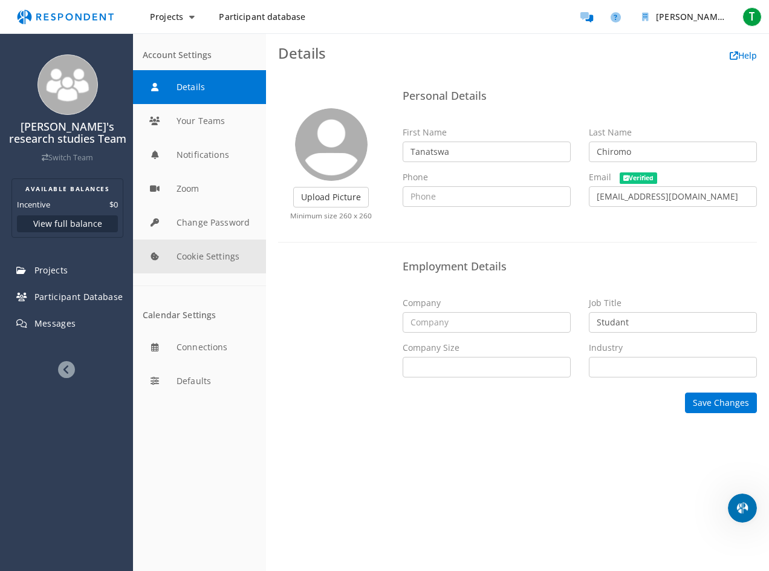
click at [225, 255] on button "Cookie Settings" at bounding box center [199, 256] width 133 height 34
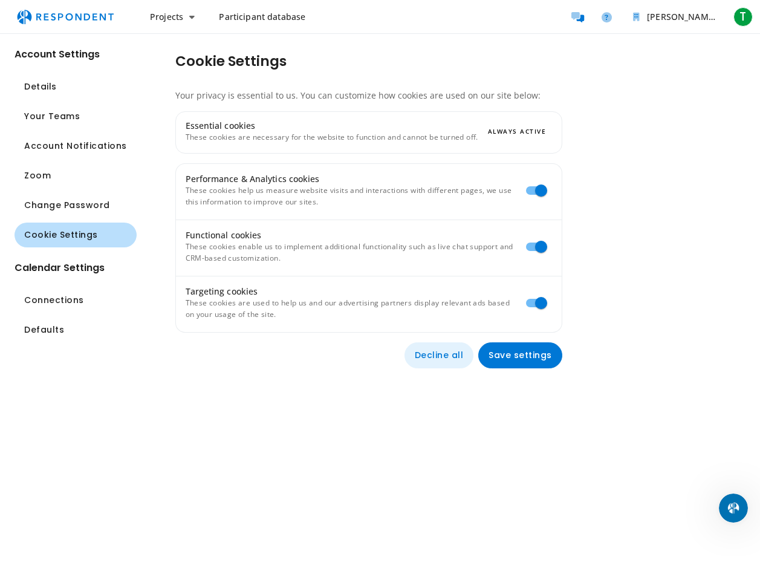
click at [455, 351] on button "Decline all" at bounding box center [440, 355] width 70 height 26
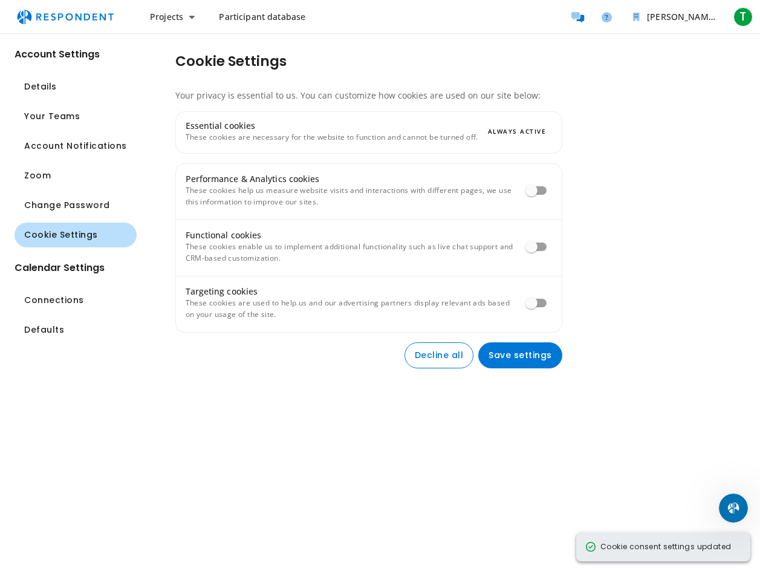
click at [727, 25] on ul "[PERSON_NAME]'s research studies Team T" at bounding box center [660, 17] width 190 height 24
click at [736, 18] on span "T" at bounding box center [742, 16] width 19 height 19
click at [665, 46] on span "Tanatswa Chiromo" at bounding box center [687, 42] width 106 height 11
click at [617, 54] on span "T" at bounding box center [619, 48] width 19 height 19
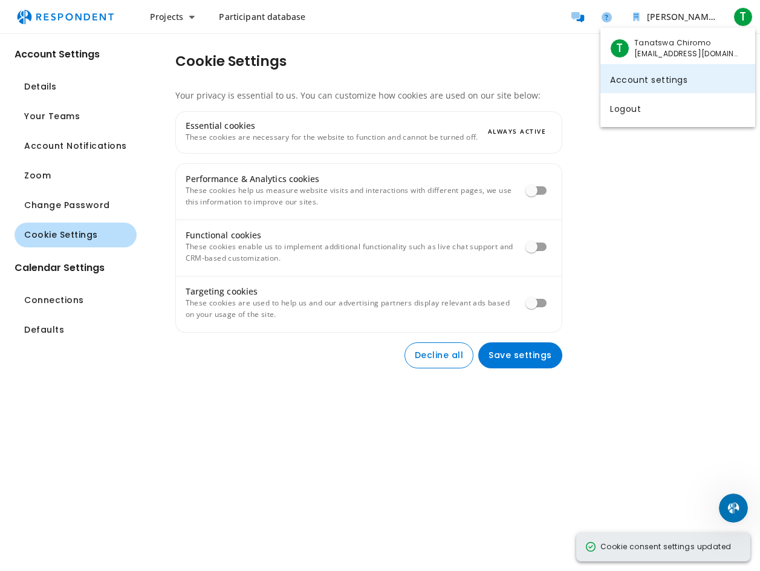
click at [649, 87] on link "Account settings" at bounding box center [677, 78] width 155 height 29
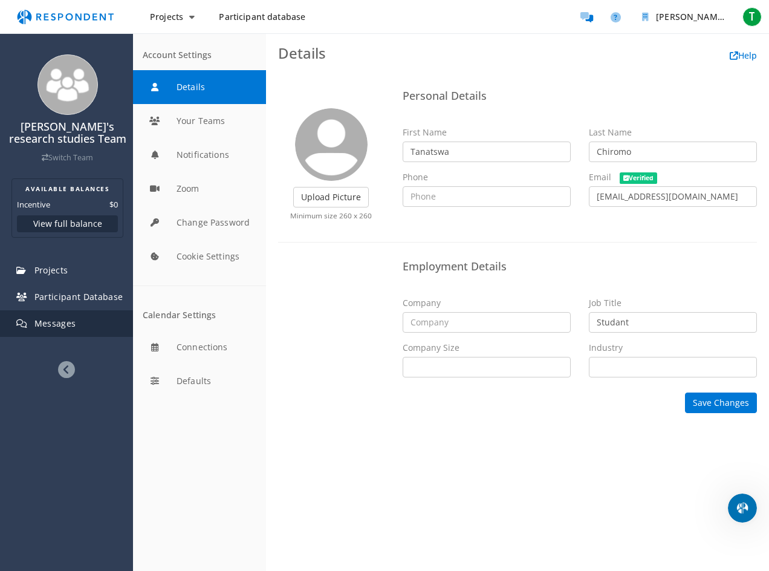
click at [67, 314] on link "Messages" at bounding box center [67, 323] width 131 height 27
click at [88, 293] on span "Participant Database" at bounding box center [78, 296] width 89 height 11
click at [83, 264] on link "Projects" at bounding box center [67, 270] width 131 height 27
click at [90, 221] on button "View full balance" at bounding box center [67, 223] width 101 height 17
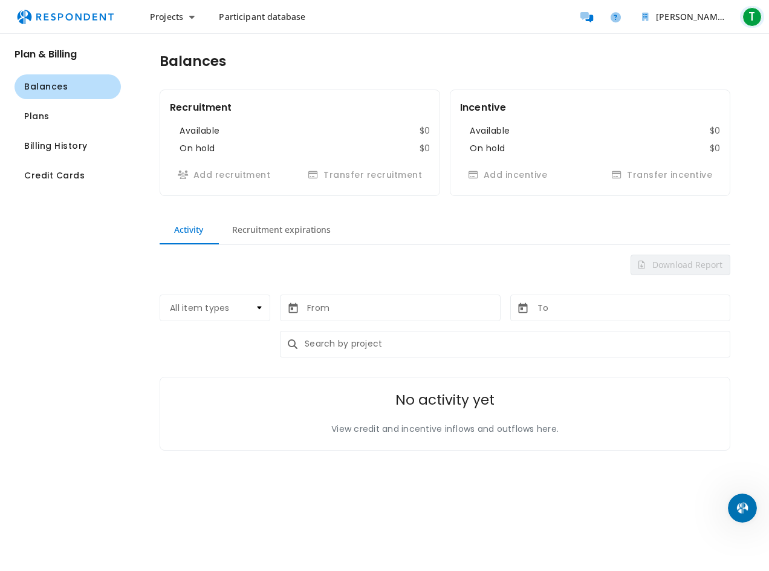
click at [751, 18] on span "T" at bounding box center [752, 16] width 19 height 19
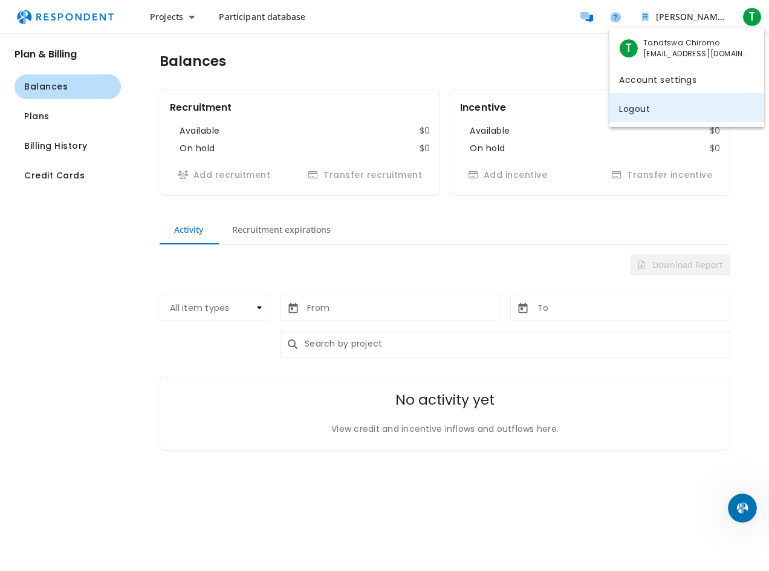
click at [656, 105] on link "Logout" at bounding box center [686, 107] width 155 height 29
